Goal: Information Seeking & Learning: Find specific fact

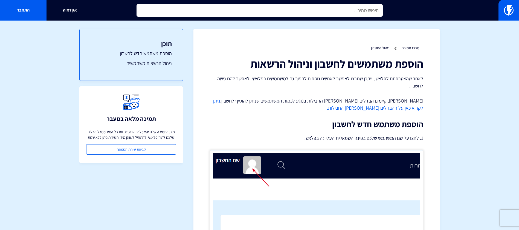
click at [324, 12] on input "text" at bounding box center [260, 10] width 246 height 13
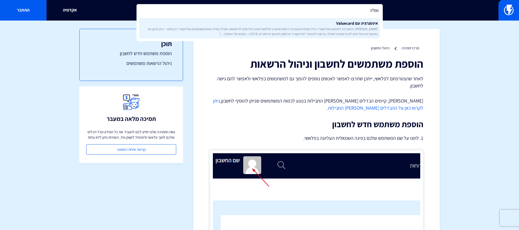
type input "ואליו"
click at [325, 24] on link "אינטגרציה עם Valuecard [PERSON_NAME]- אינטגרציה לשימוש בואליוקארד כולל בסניפים …" at bounding box center [259, 28] width 241 height 20
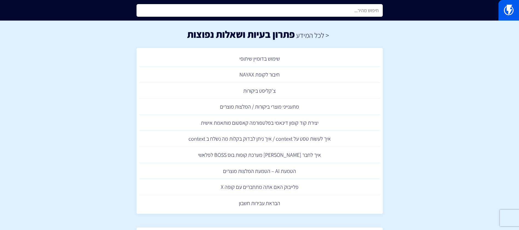
click at [330, 15] on input "text" at bounding box center [260, 10] width 246 height 13
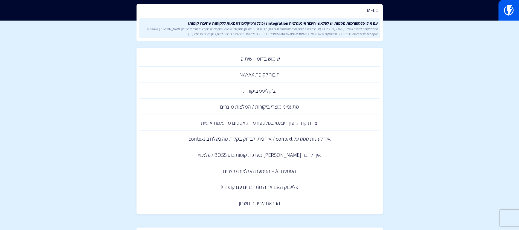
type input "MFLO"
click at [330, 24] on link "עם אילו פלטפורמות נוספות יש לפלאשי חיבור אינטגרציה integration? (כולל ורטיקלים …" at bounding box center [259, 28] width 241 height 20
